Goal: Navigation & Orientation: Find specific page/section

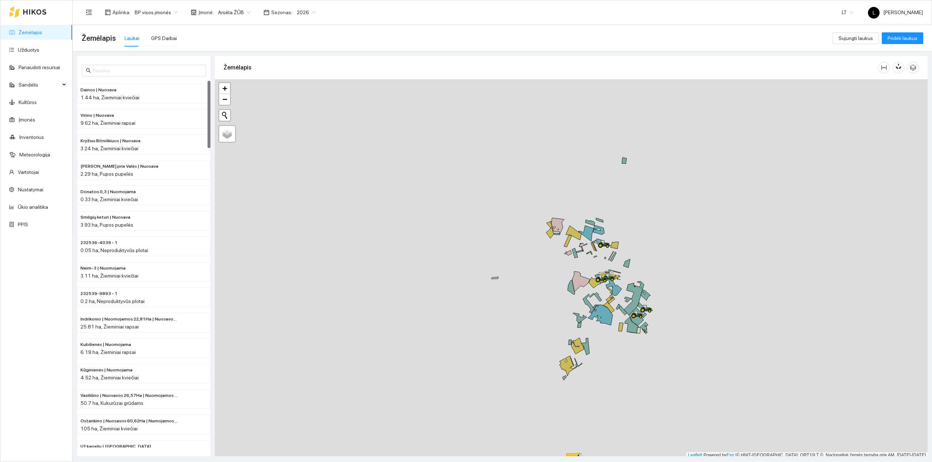
click at [38, 33] on link "Žemėlapis" at bounding box center [31, 32] width 24 height 6
